Goal: Find specific page/section: Find specific page/section

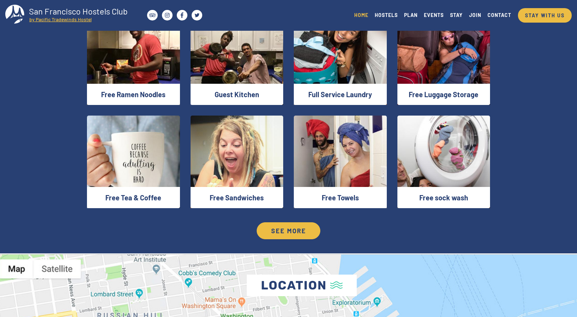
scroll to position [940, 0]
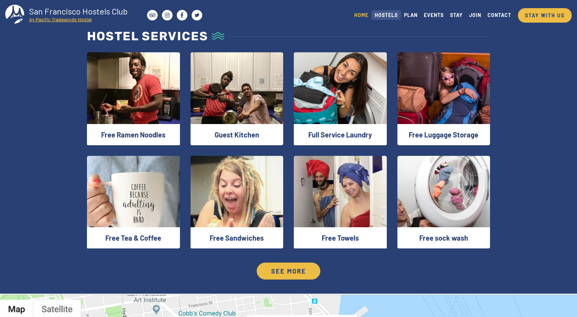
click at [381, 13] on link "HOSTELS" at bounding box center [386, 15] width 29 height 10
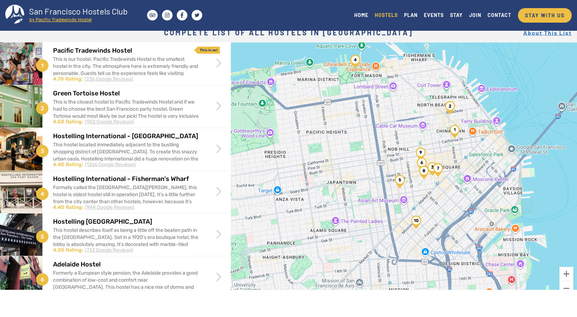
scroll to position [56, 0]
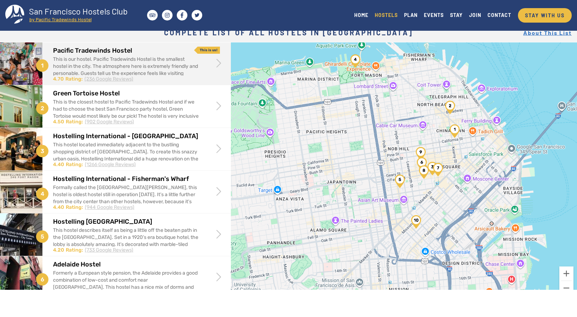
click at [133, 56] on div "This is our hostel. Pacific Tradewinds Hostel is the smallest hostel in the cit…" at bounding box center [126, 73] width 146 height 35
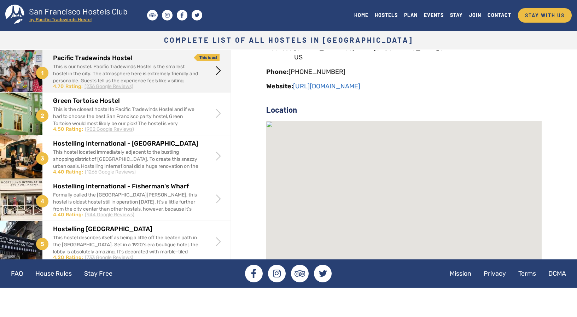
scroll to position [171, 0]
